Goal: Contribute content

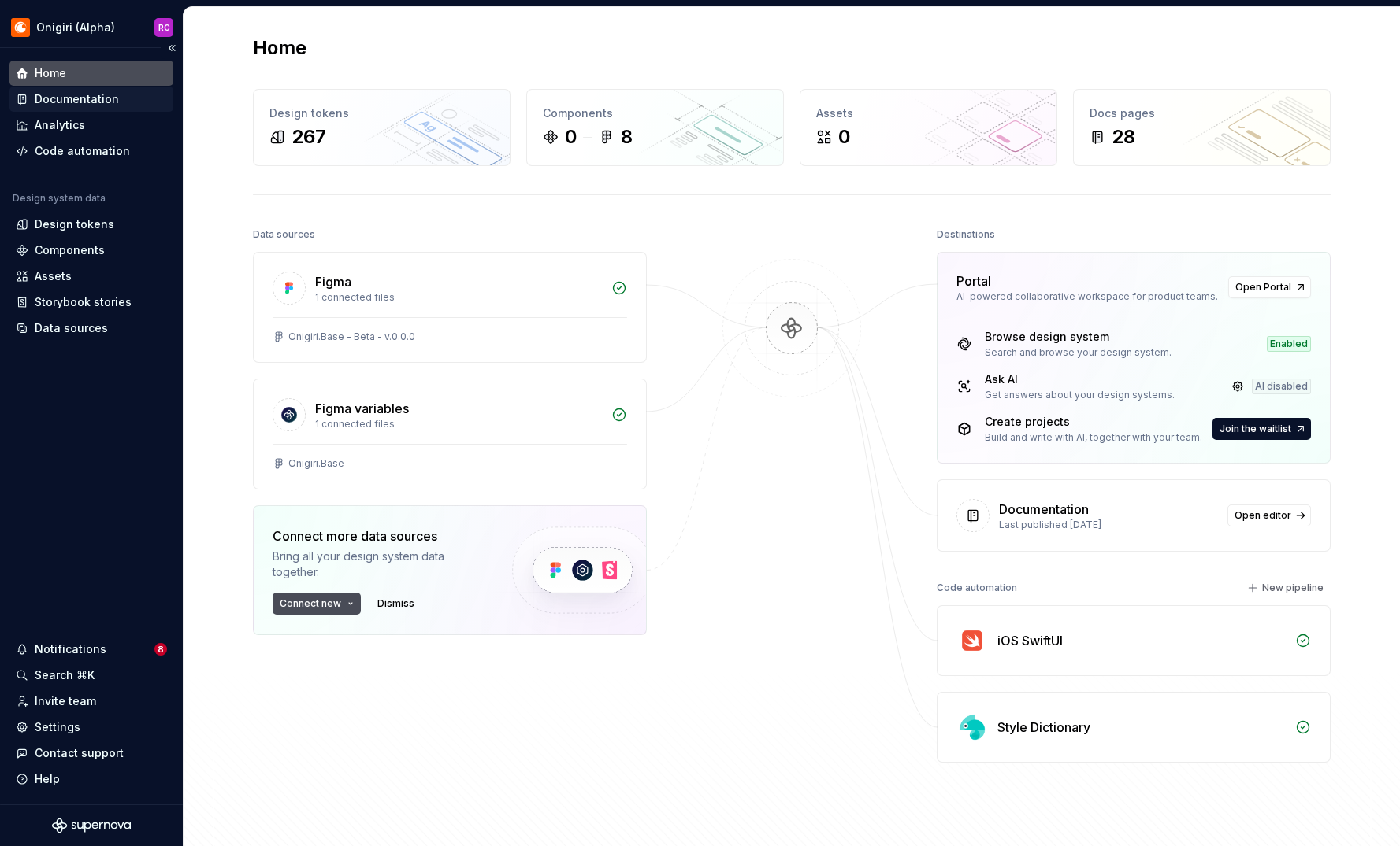
click at [56, 99] on div "Documentation" at bounding box center [76, 99] width 84 height 16
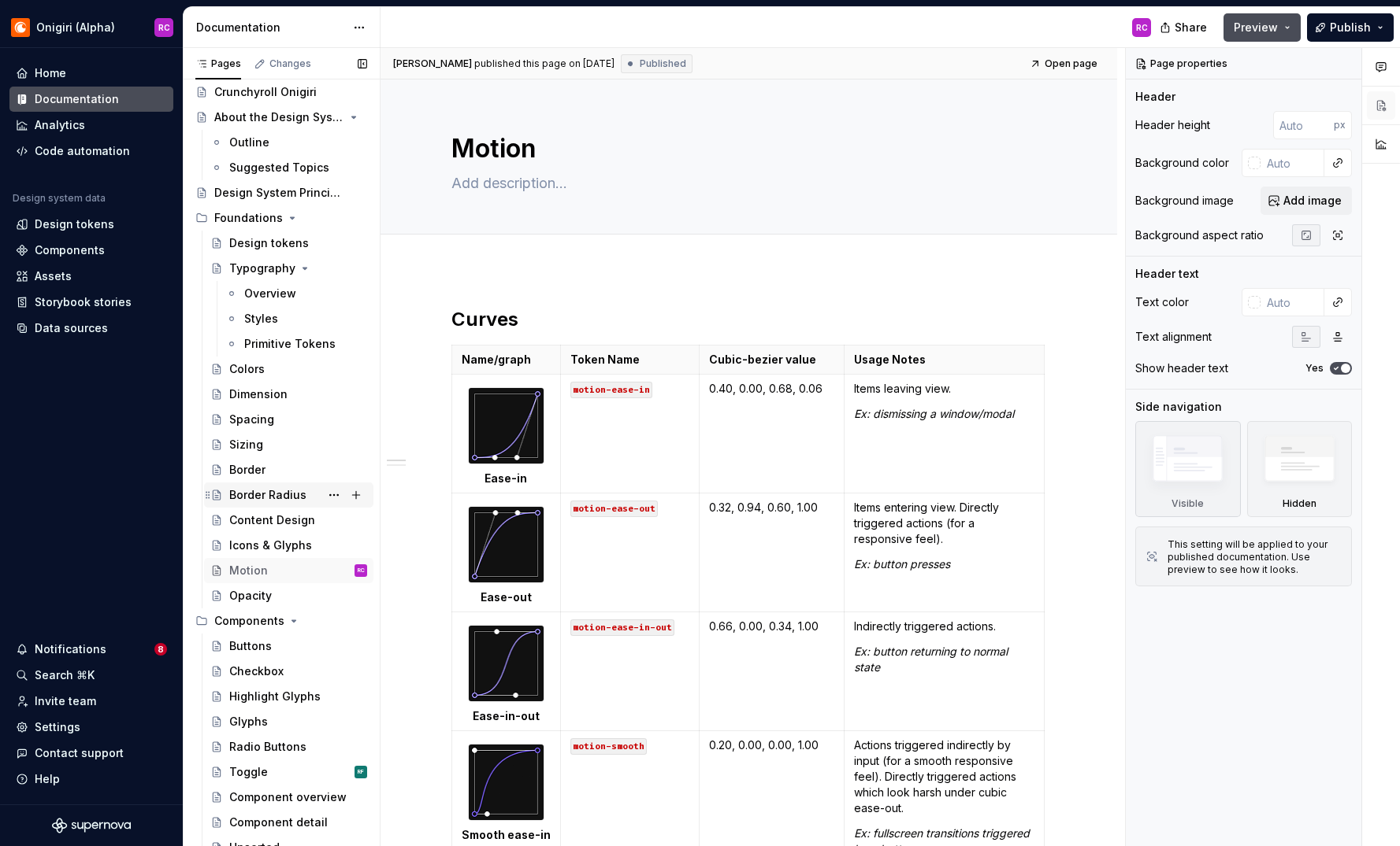
scroll to position [70, 0]
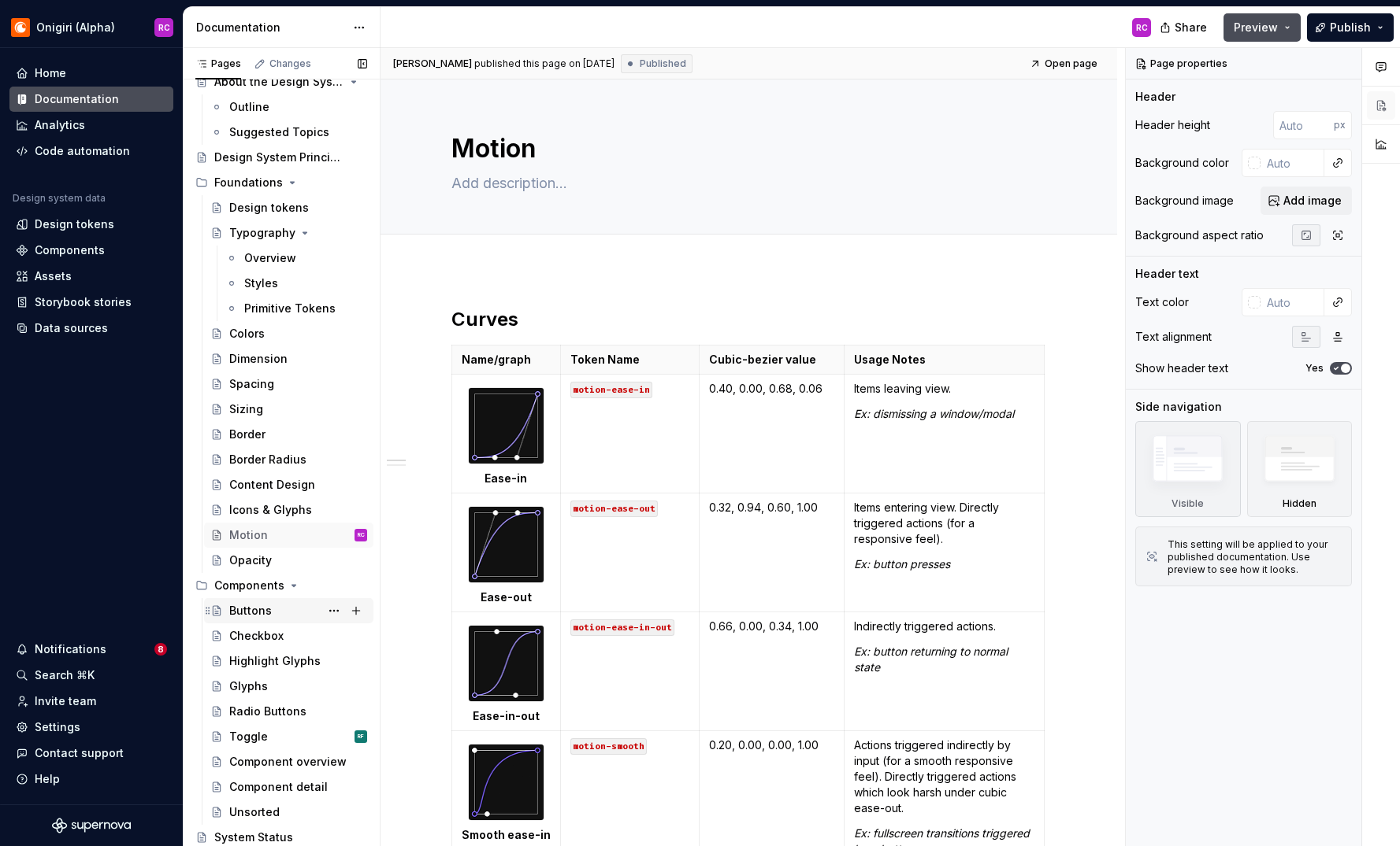
click at [263, 613] on div "Buttons" at bounding box center [250, 611] width 43 height 16
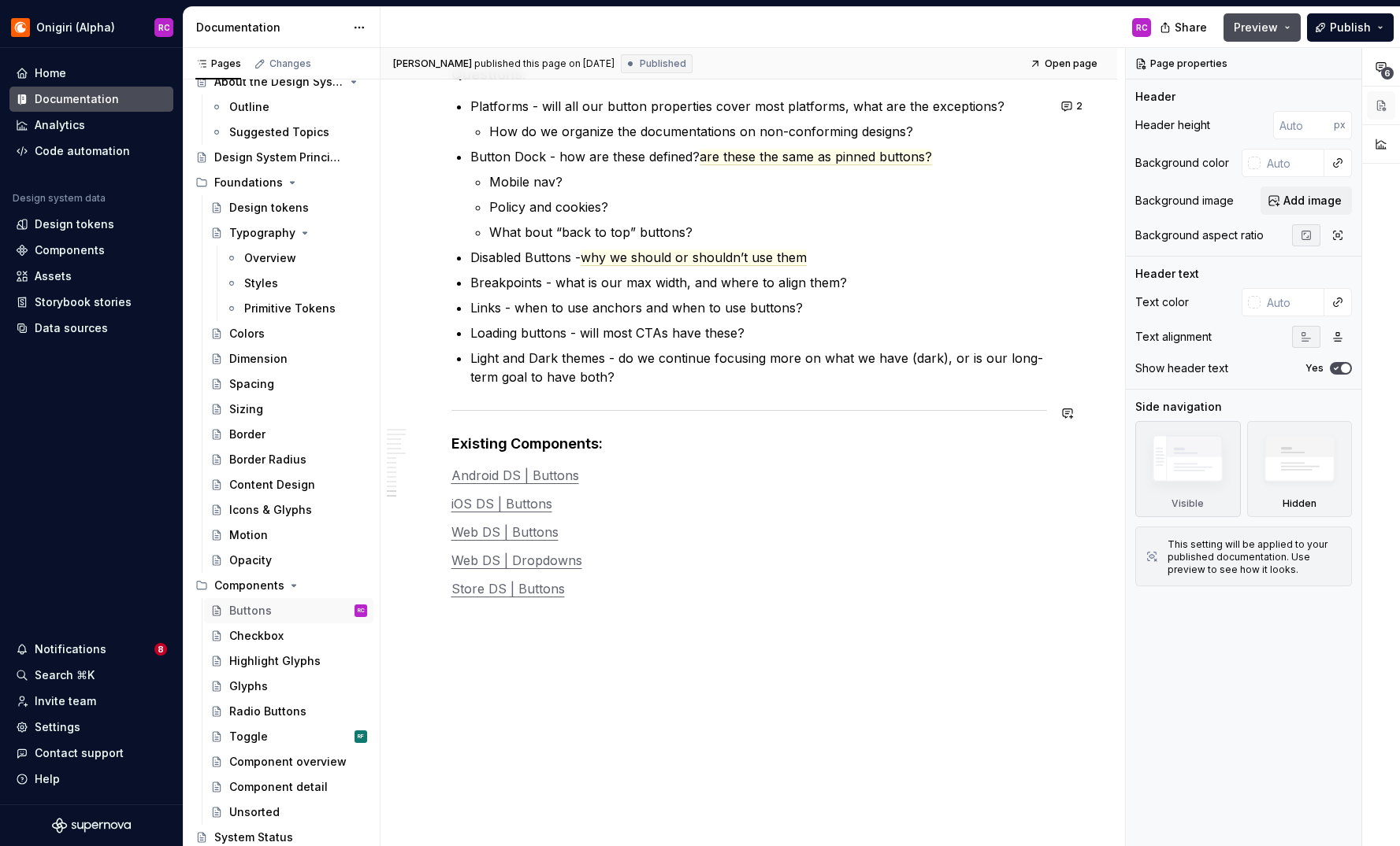
scroll to position [2810, 0]
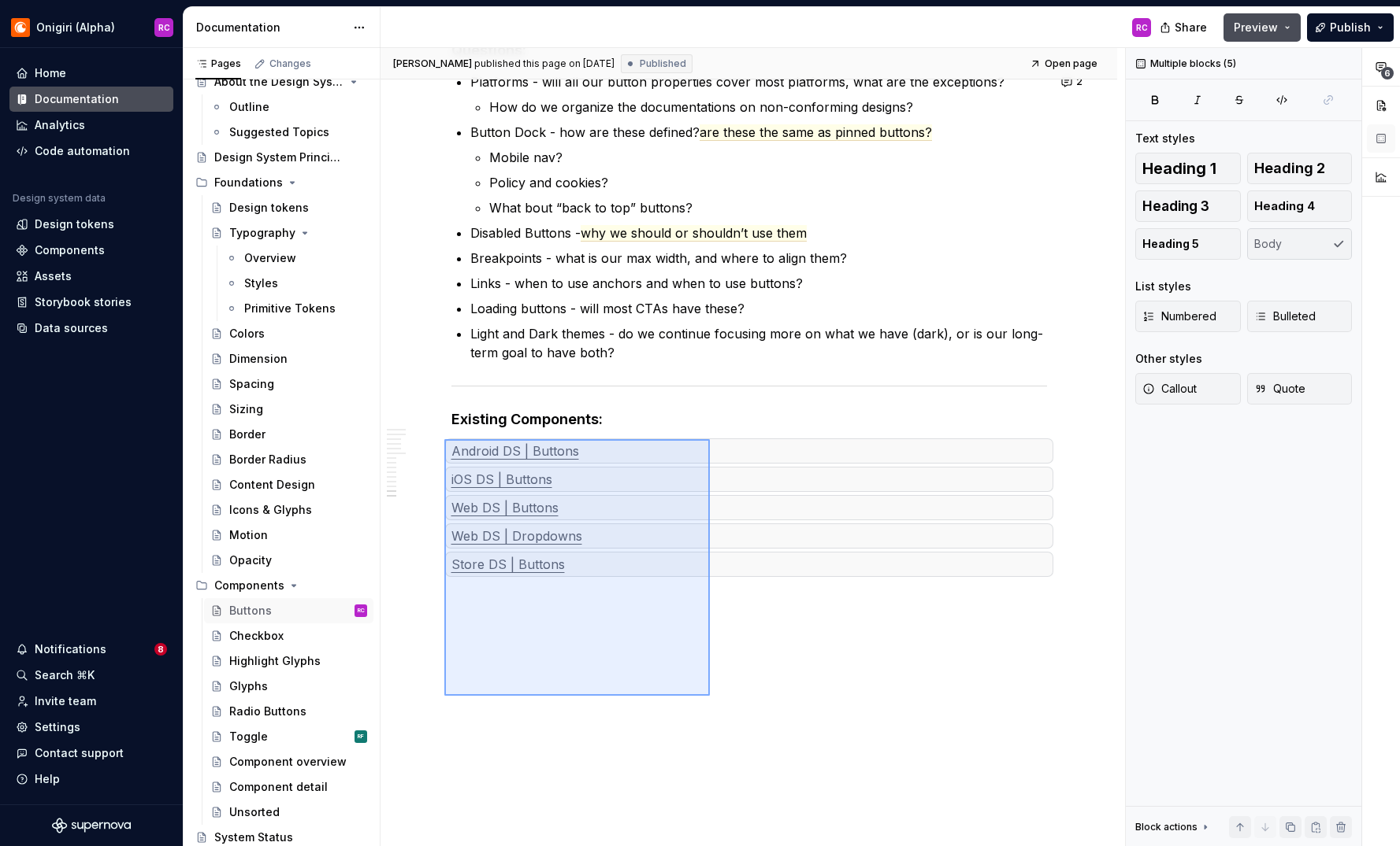
drag, startPoint x: 710, startPoint y: 696, endPoint x: 444, endPoint y: 439, distance: 369.9
click at [444, 439] on div "[PERSON_NAME] published this page on [DATE] Published Open page Buttons Buttons…" at bounding box center [752, 447] width 744 height 799
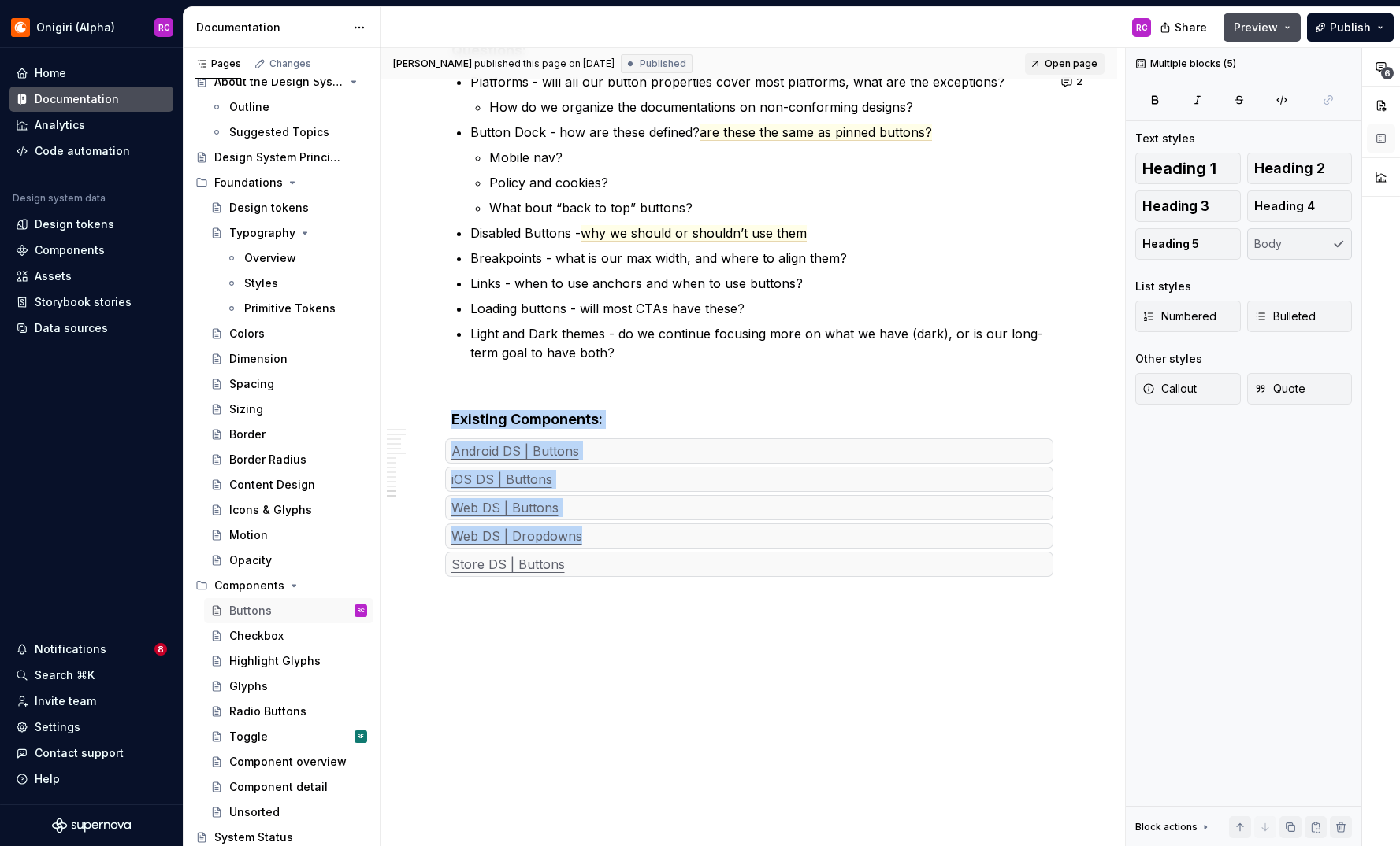
click at [1075, 66] on span "Open page" at bounding box center [1070, 64] width 52 height 12
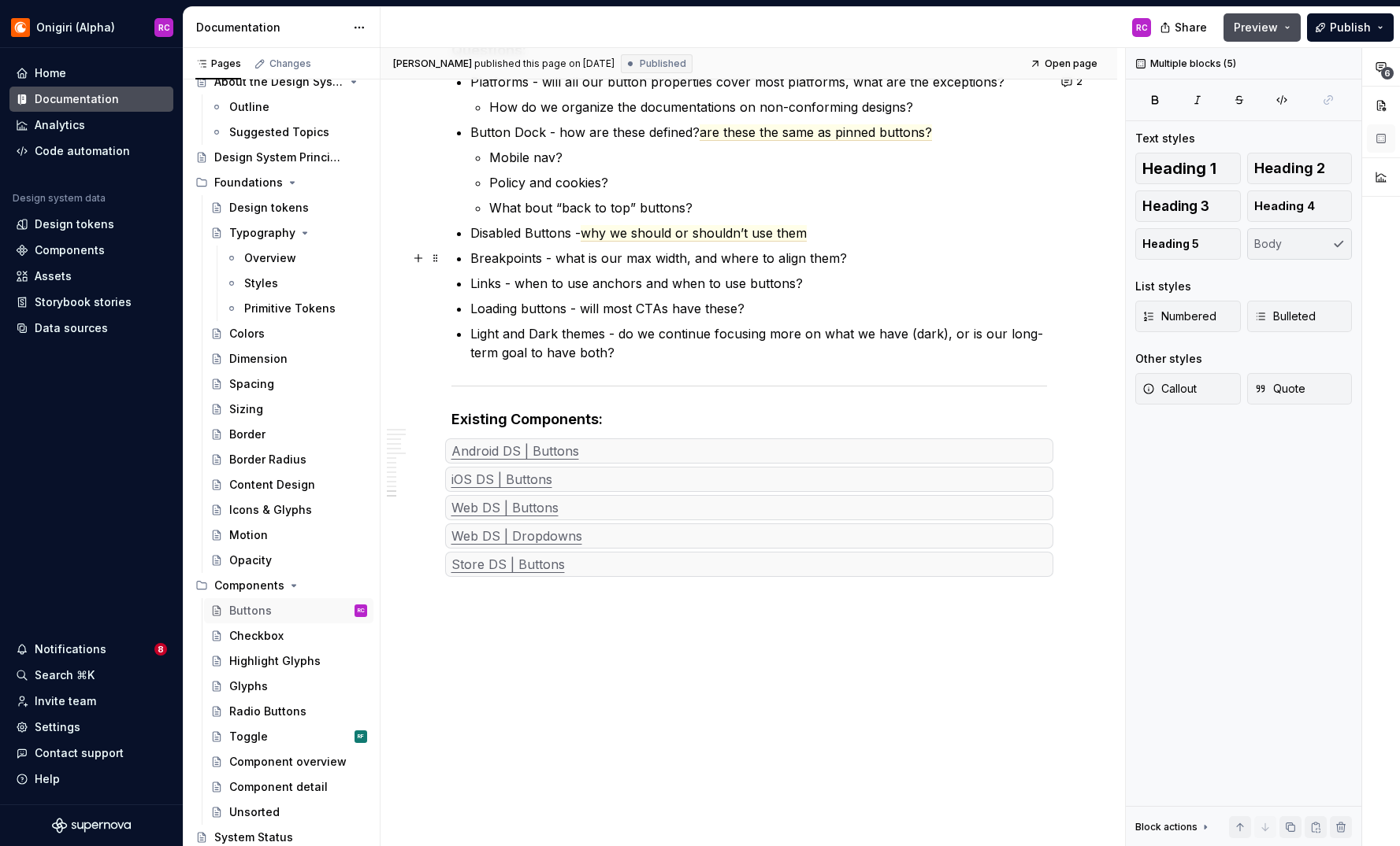
click at [990, 251] on p "Breakpoints - what is our max width, and where to align them?" at bounding box center [759, 258] width 577 height 19
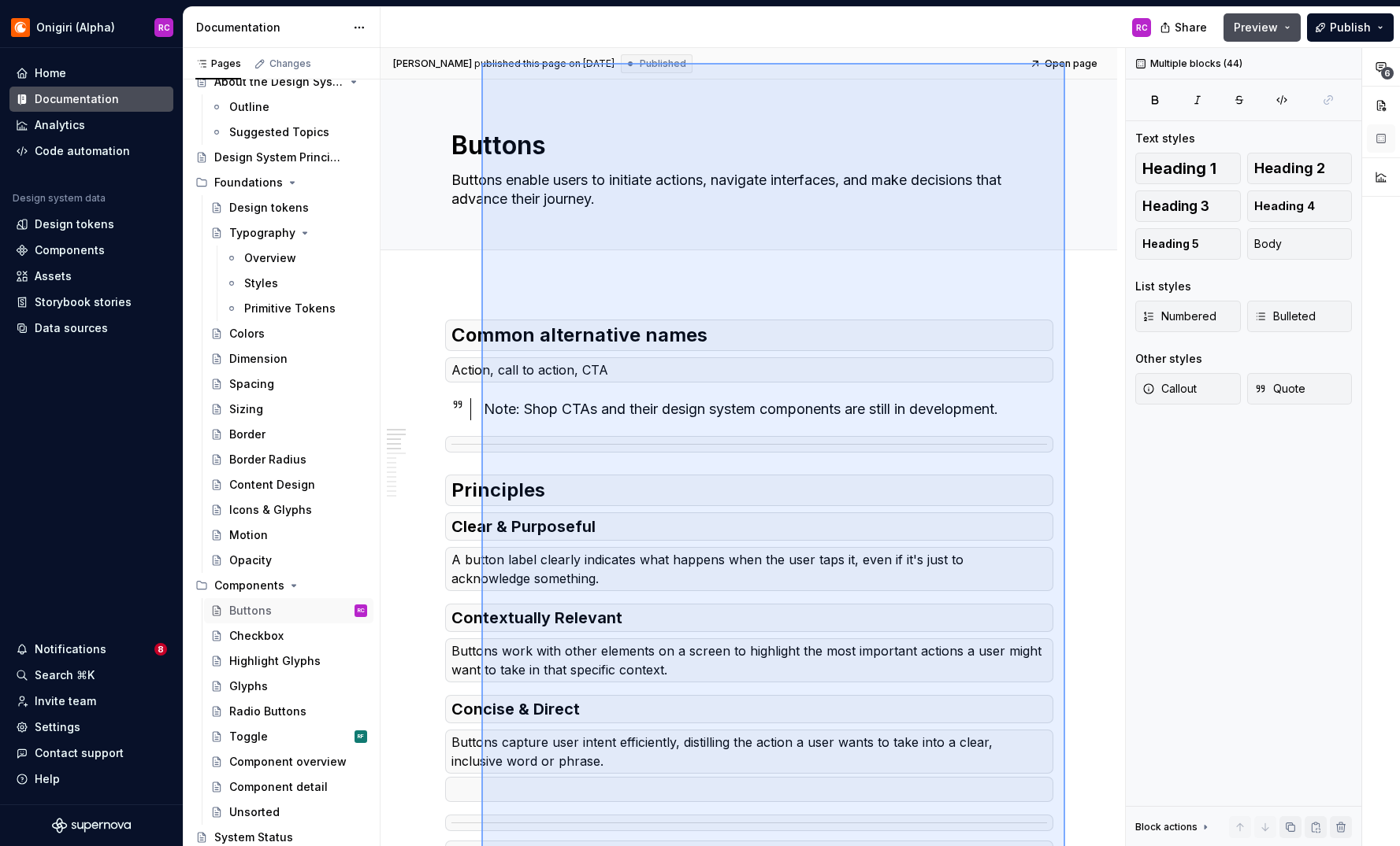
scroll to position [0, 0]
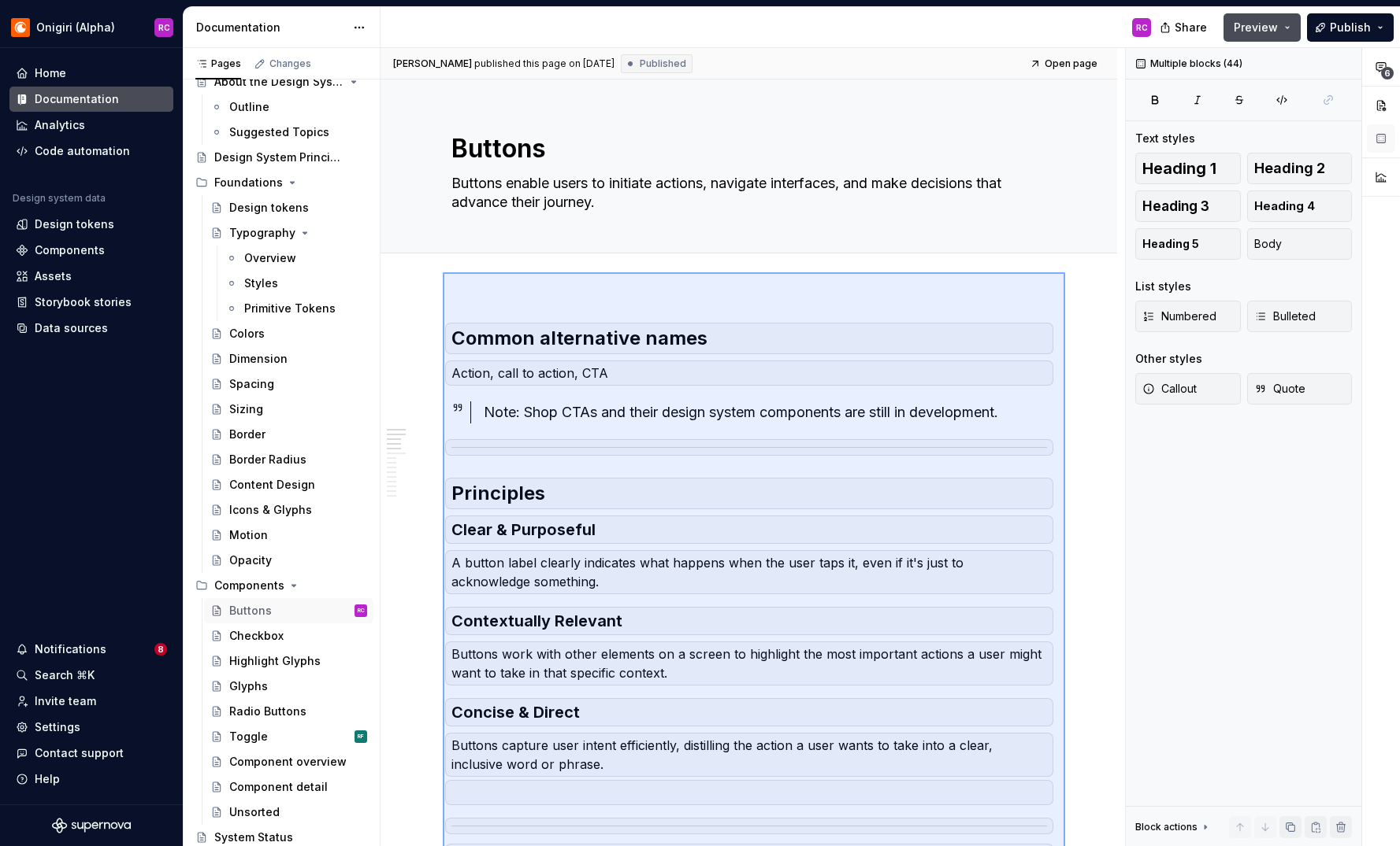
drag, startPoint x: 1058, startPoint y: 783, endPoint x: 443, endPoint y: 288, distance: 789.5
click at [443, 288] on div "[PERSON_NAME] published this page on [DATE] Published Open page Buttons Buttons…" at bounding box center [752, 447] width 744 height 799
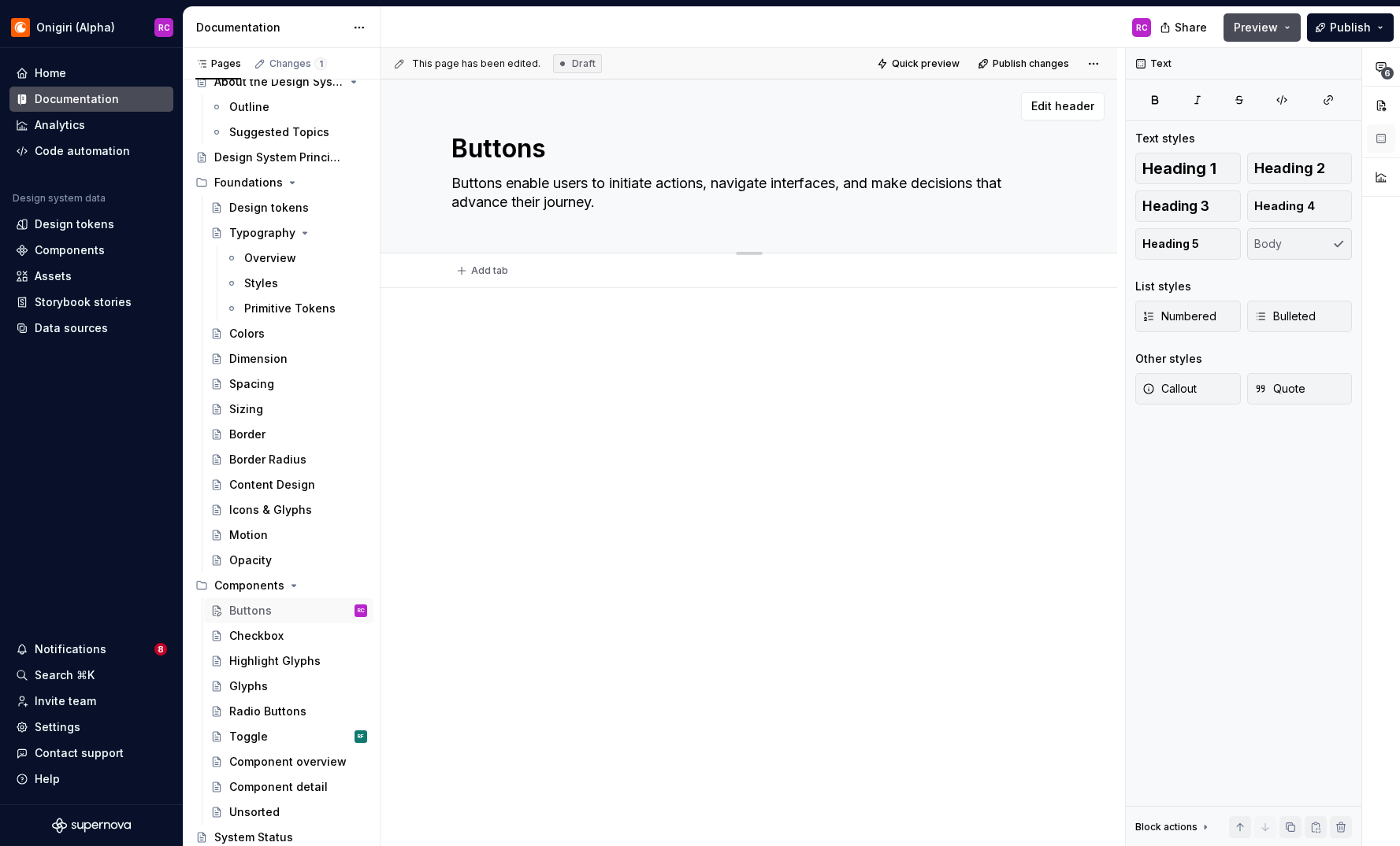
click at [458, 180] on textarea "Buttons enable users to initiate actions, navigate interfaces, and make decisio…" at bounding box center [745, 193] width 595 height 44
paste textarea "are used to initialize an action. Button labels express what action will occur …"
type textarea "*"
type textarea "Buttons are used to initialize an action. Button labels express what action wil…"
type textarea "*"
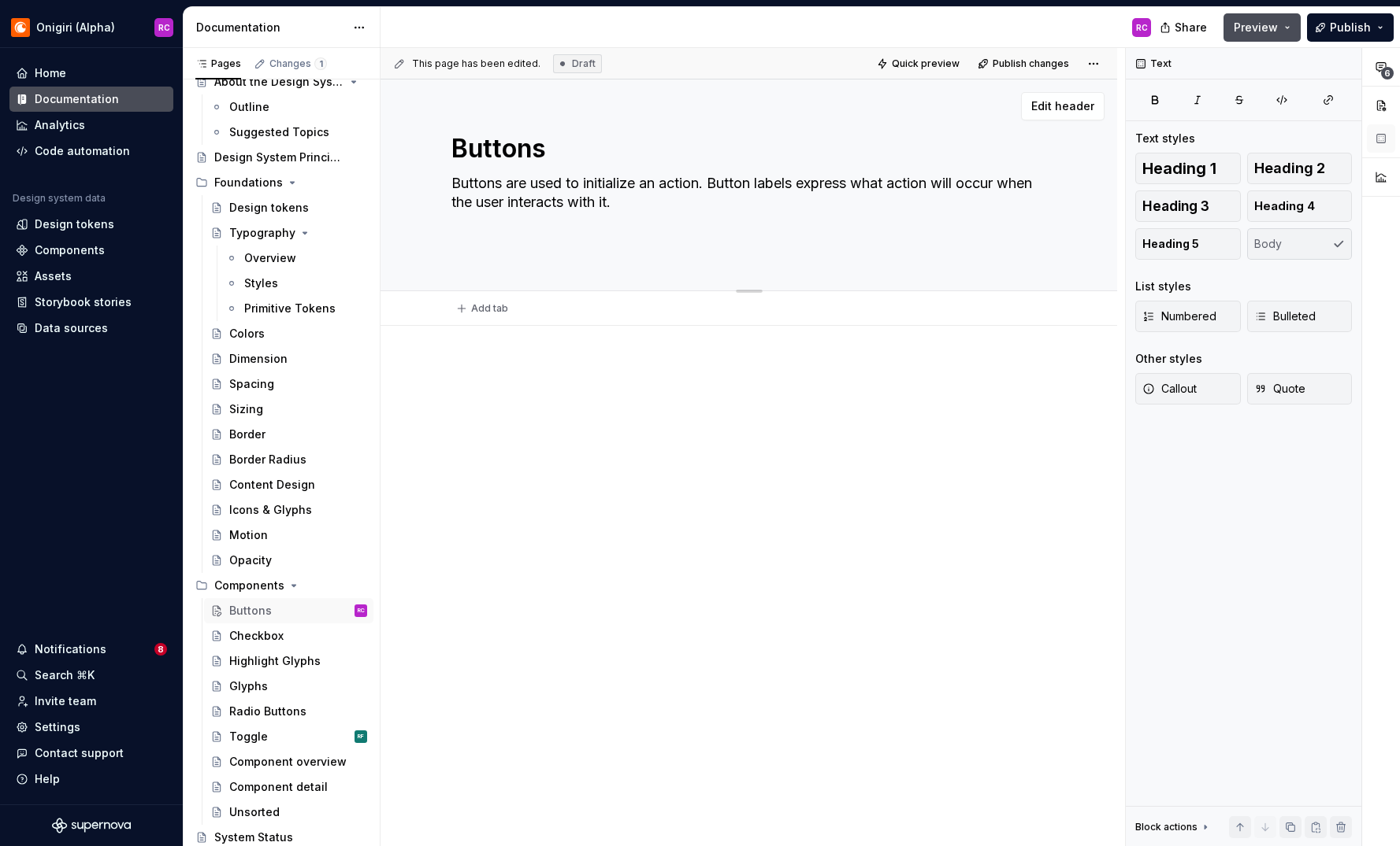
type textarea "Buttons are used to initialize an action. Button labels express what action wil…"
type textarea "*"
type textarea "Buttons are used to initialize an action. Button labels express what action wil…"
type textarea "*"
type textarea "Buttons are used to initialize an action. Button labels express what action wil…"
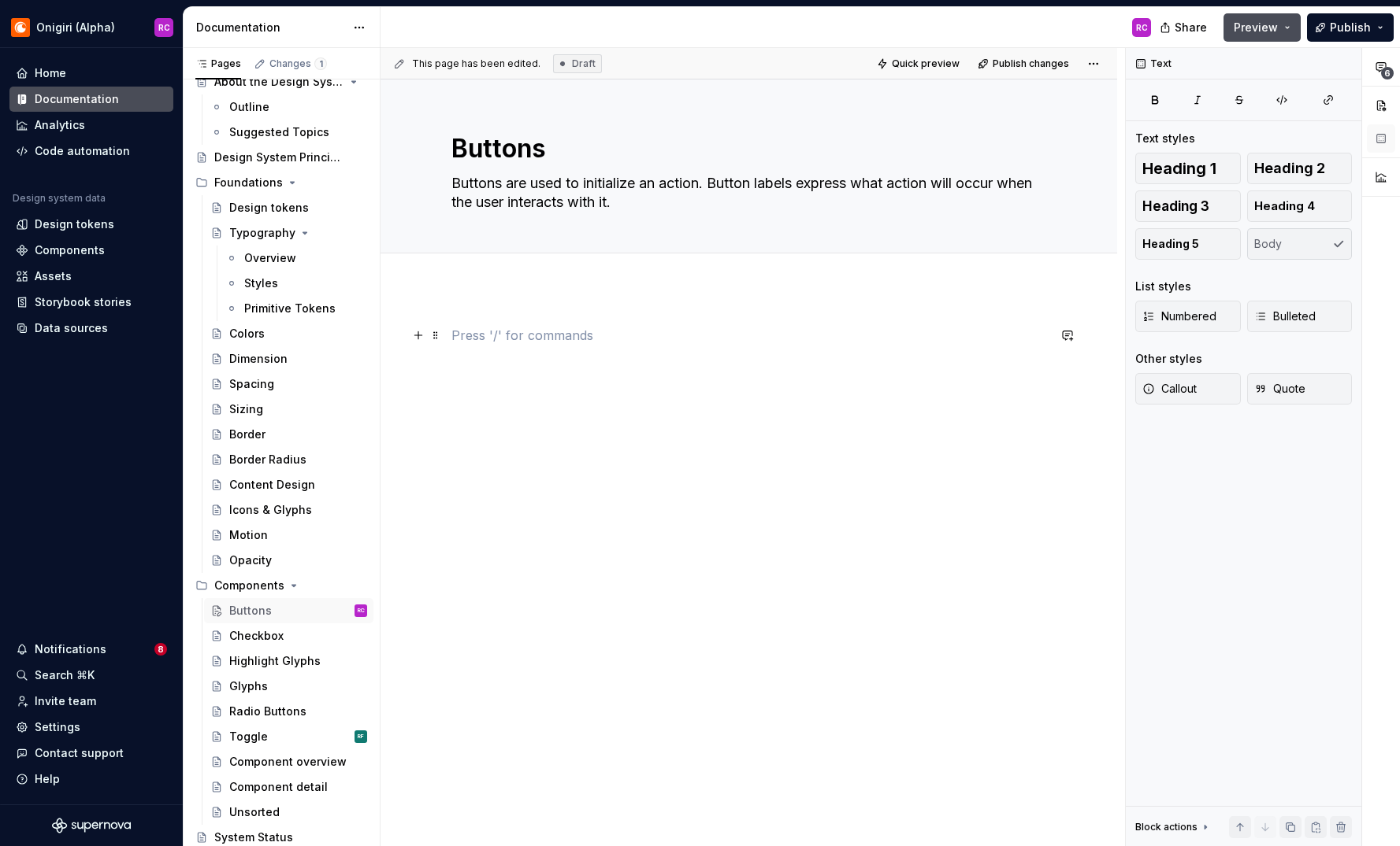
click at [552, 338] on p at bounding box center [749, 335] width 595 height 19
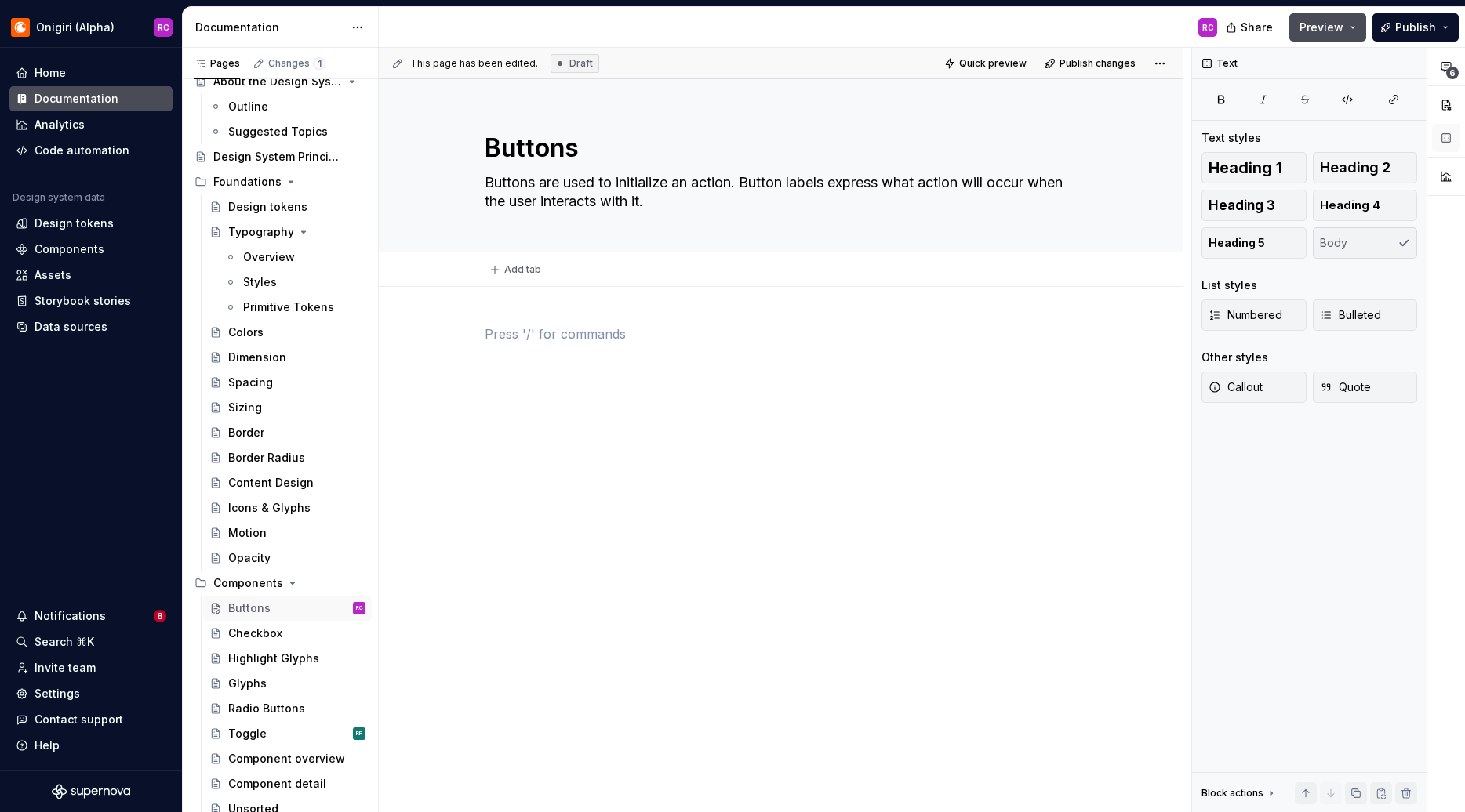
type textarea "*"
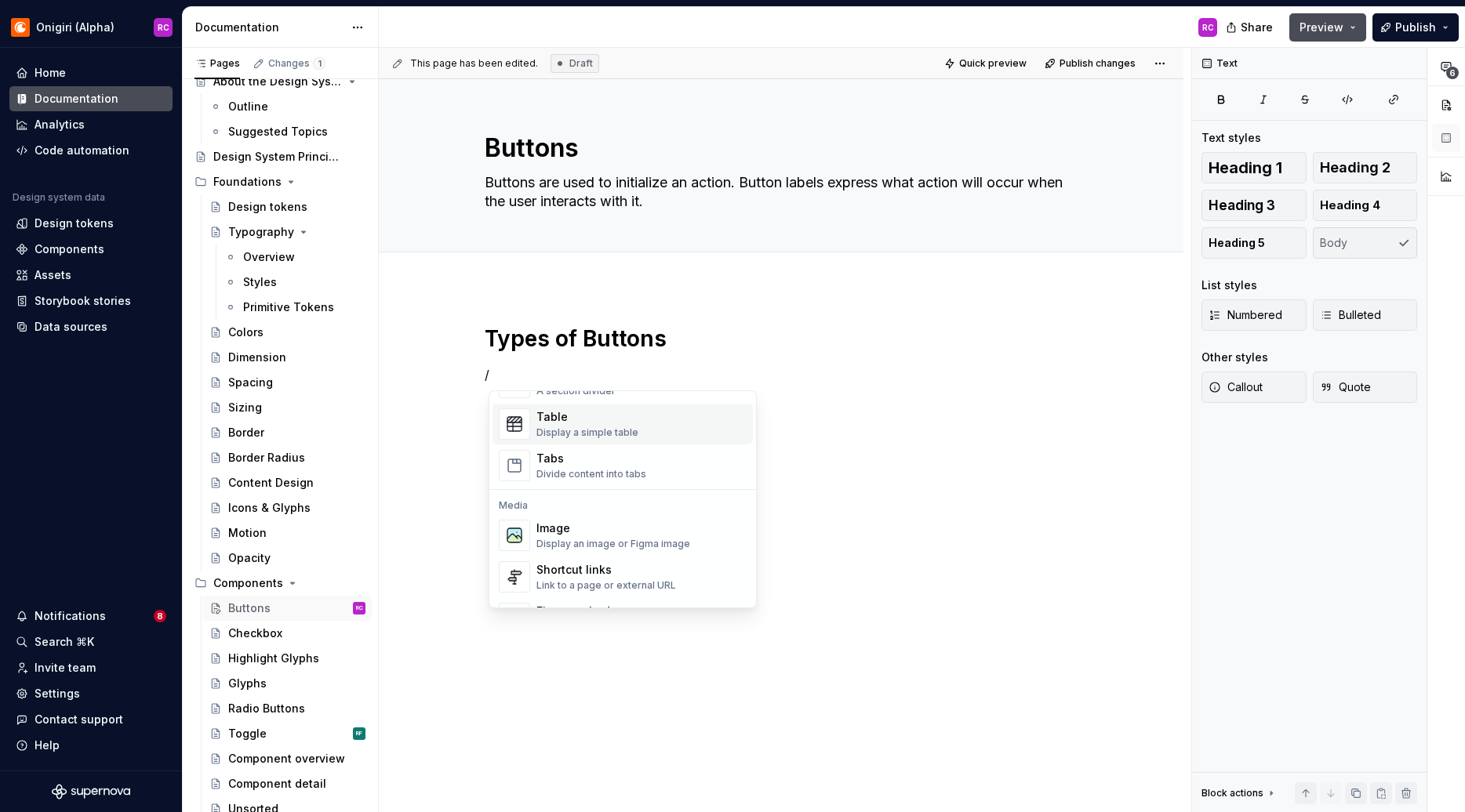
scroll to position [526, 0]
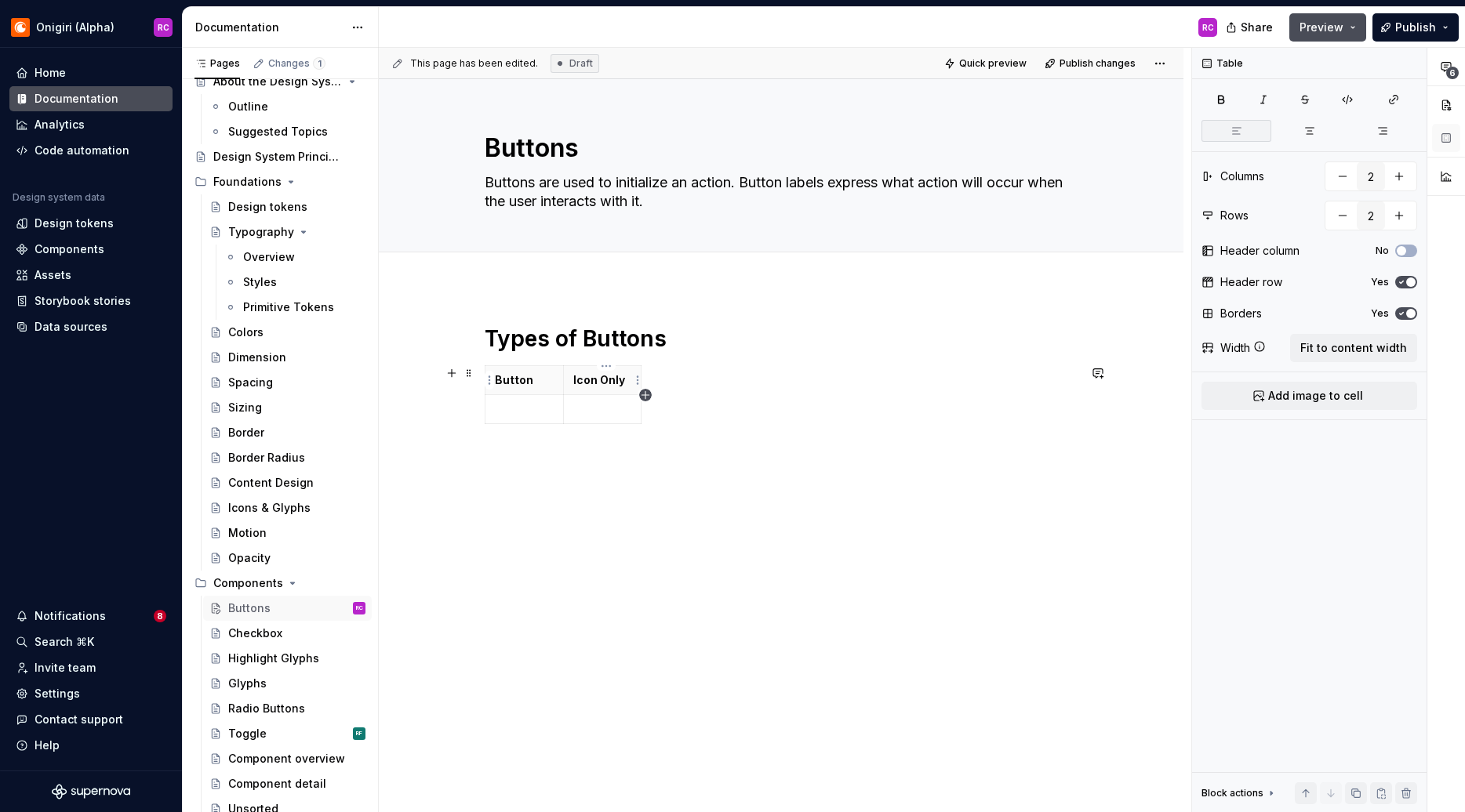
click at [645, 389] on icon "button" at bounding box center [646, 395] width 12 height 12
type input "3"
click at [658, 380] on p at bounding box center [656, 380] width 9 height 16
click at [729, 434] on div "Types of Buttons Button Icon Only Action Item" at bounding box center [781, 387] width 593 height 124
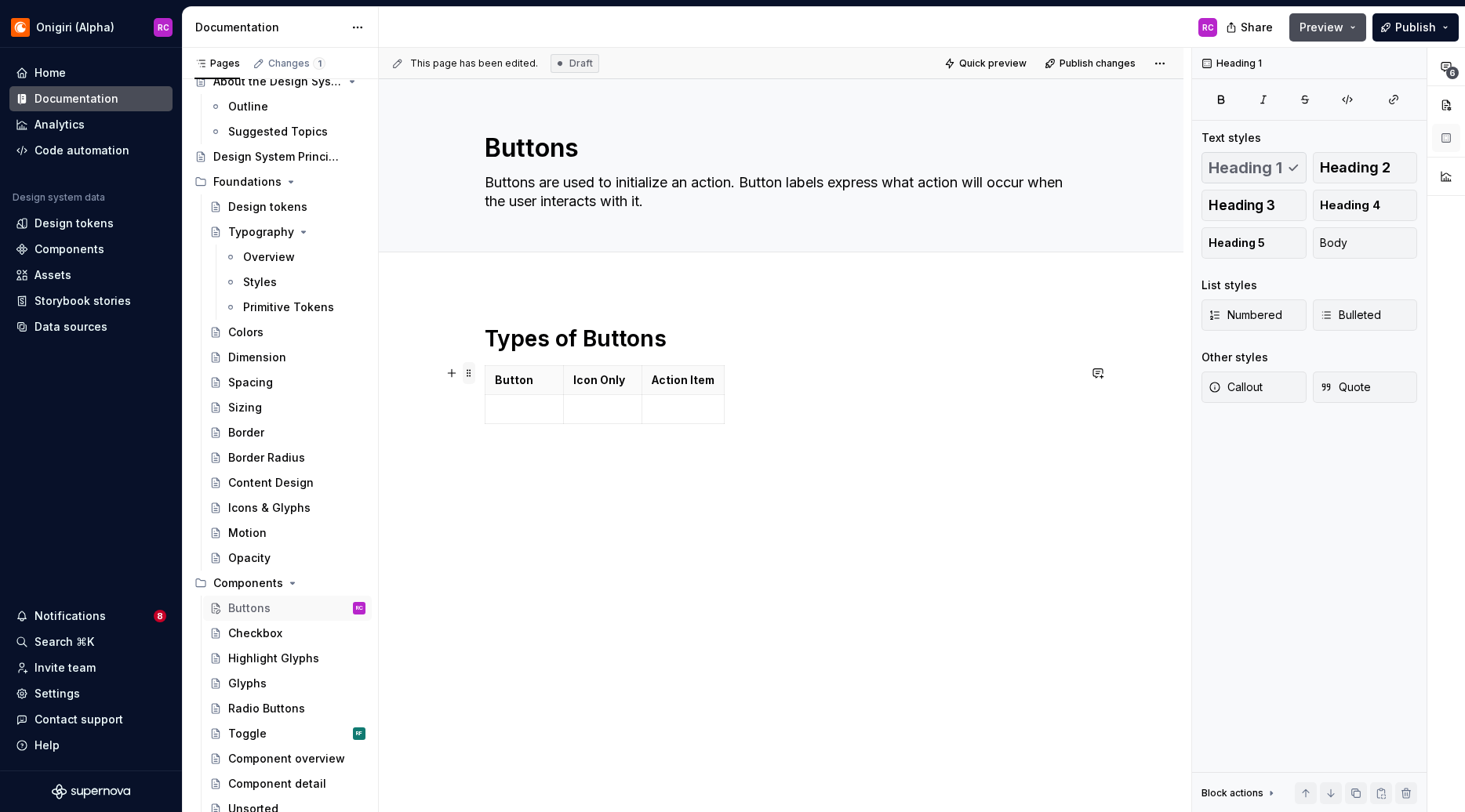
click at [475, 373] on span at bounding box center [469, 372] width 12 height 22
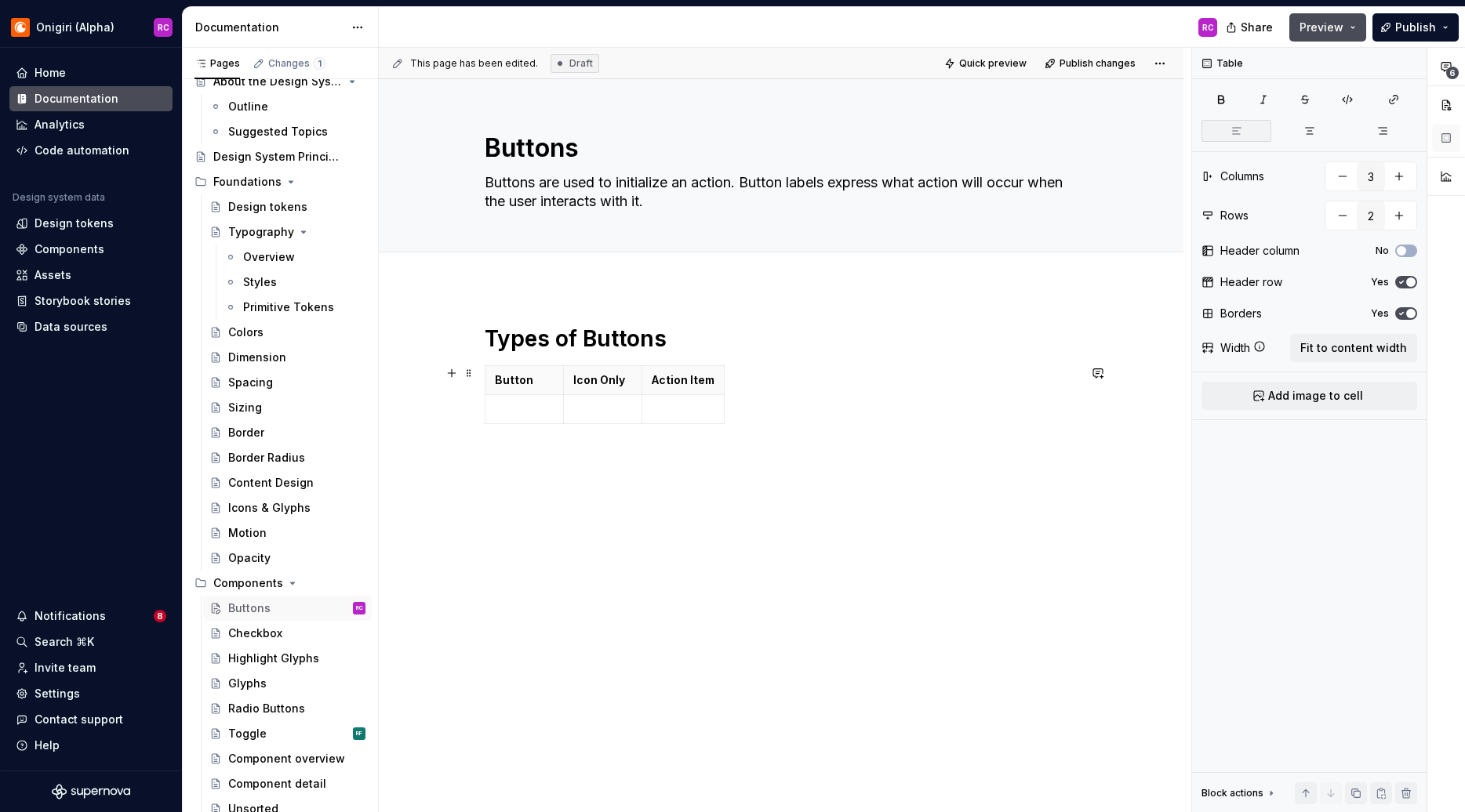
click at [854, 401] on div "Button Icon Only Action Item" at bounding box center [781, 398] width 593 height 65
click at [687, 380] on p "Action Item" at bounding box center [683, 380] width 63 height 16
click at [472, 374] on span at bounding box center [469, 372] width 12 height 22
click at [661, 387] on p "Action Item" at bounding box center [683, 380] width 63 height 16
drag, startPoint x: 725, startPoint y: 367, endPoint x: 878, endPoint y: 384, distance: 153.9
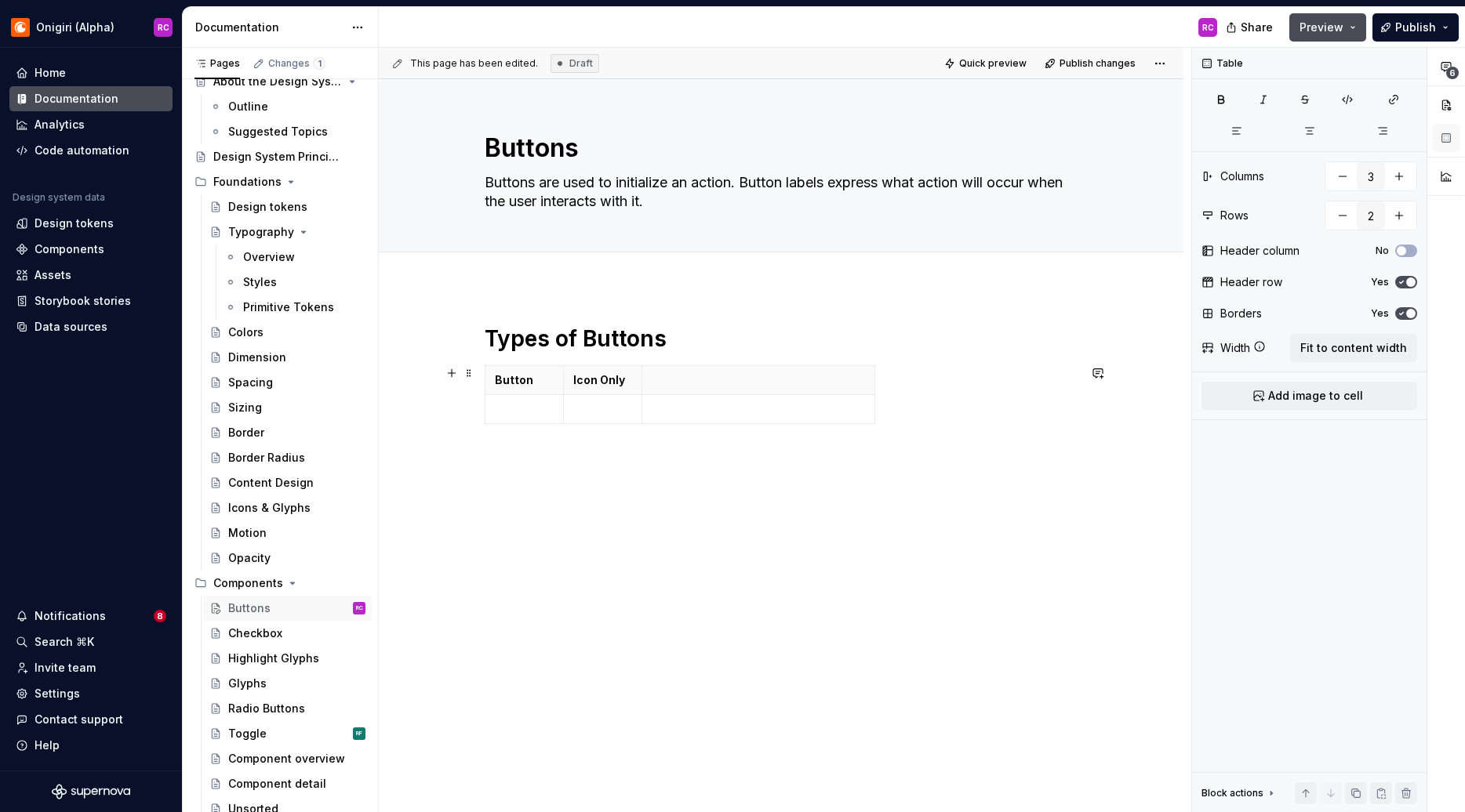
type input "2"
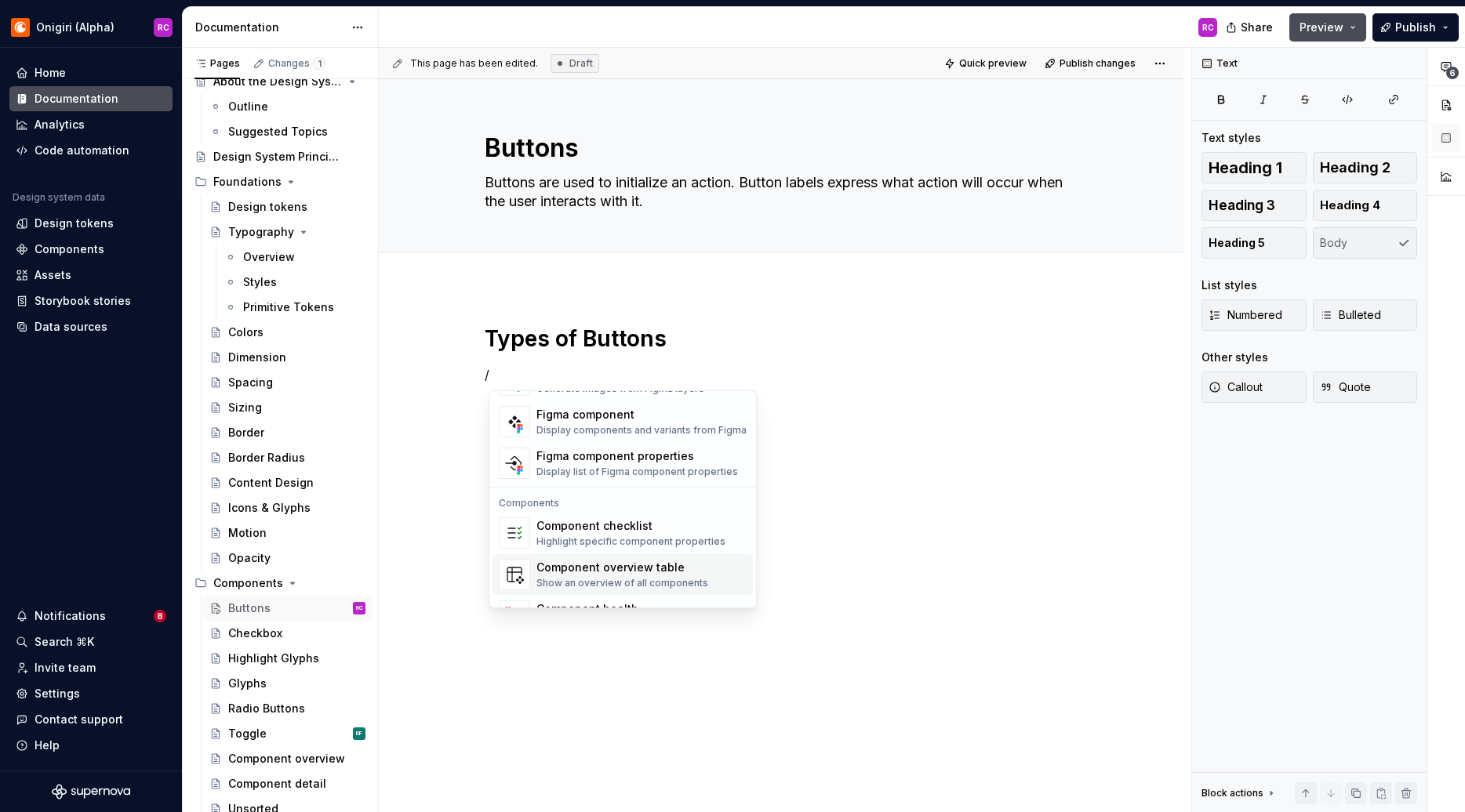
scroll to position [1560, 0]
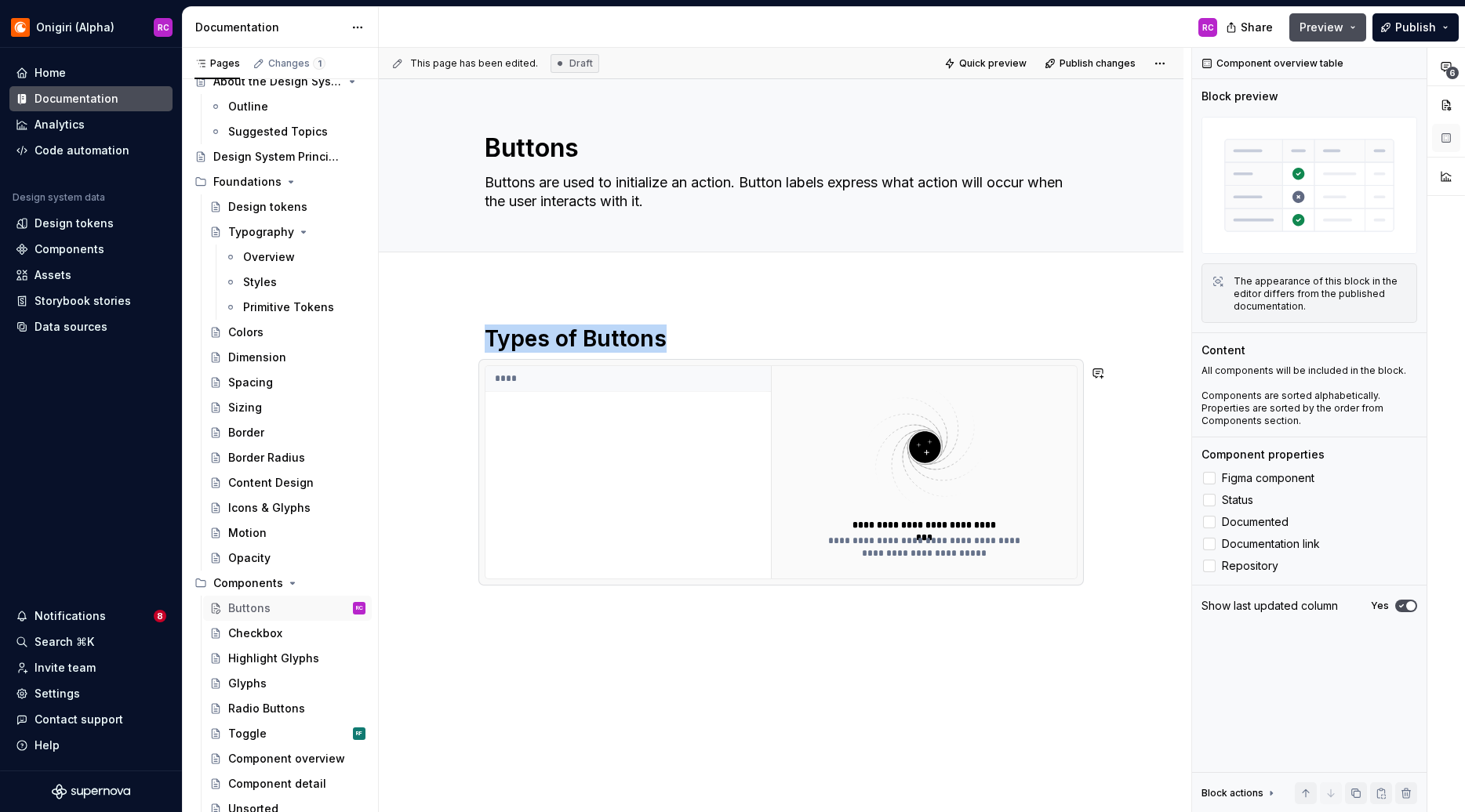
click at [866, 618] on div "**********" at bounding box center [781, 564] width 804 height 555
type textarea "*"
